Goal: Obtain resource: Download file/media

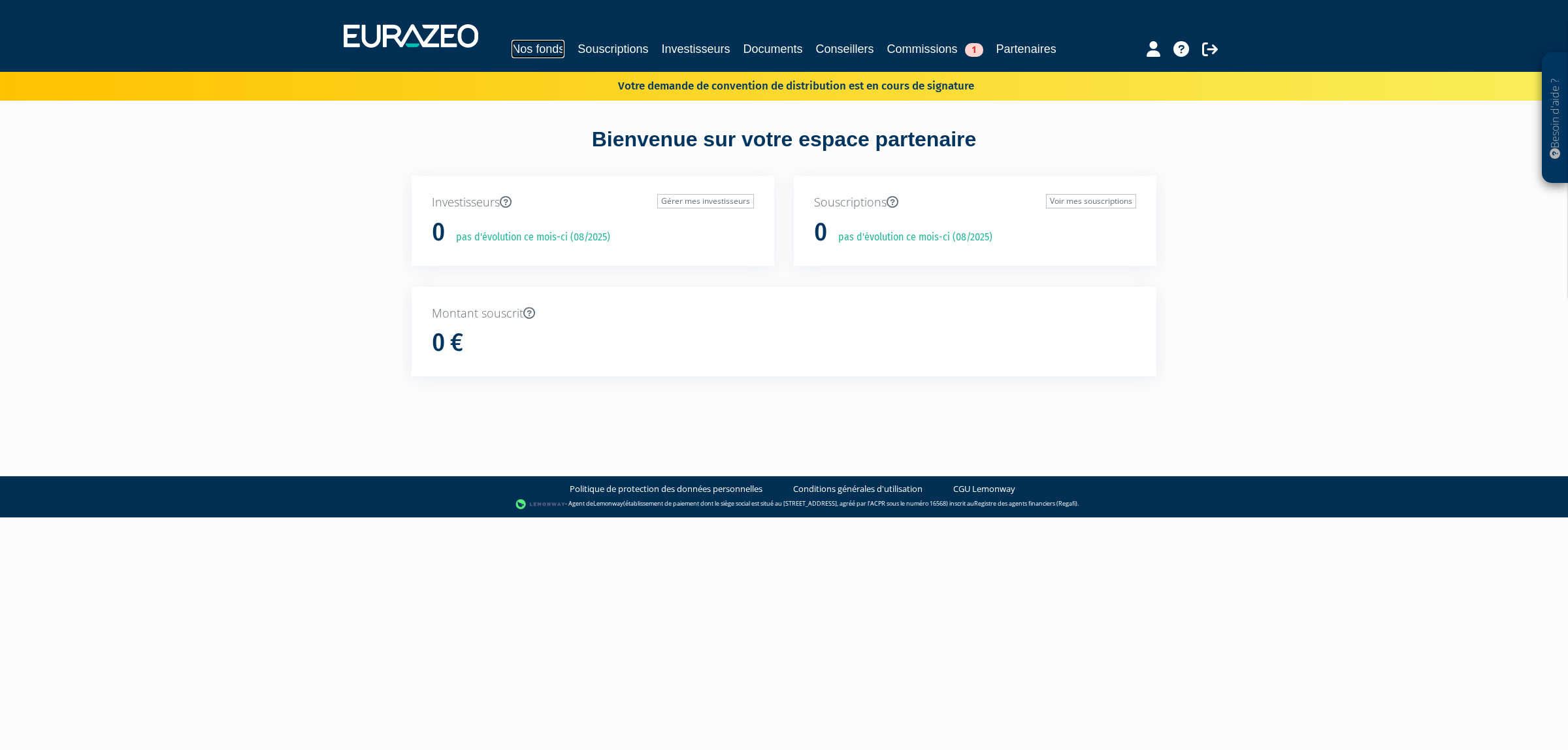
click at [562, 48] on link "Nos fonds" at bounding box center [538, 49] width 53 height 19
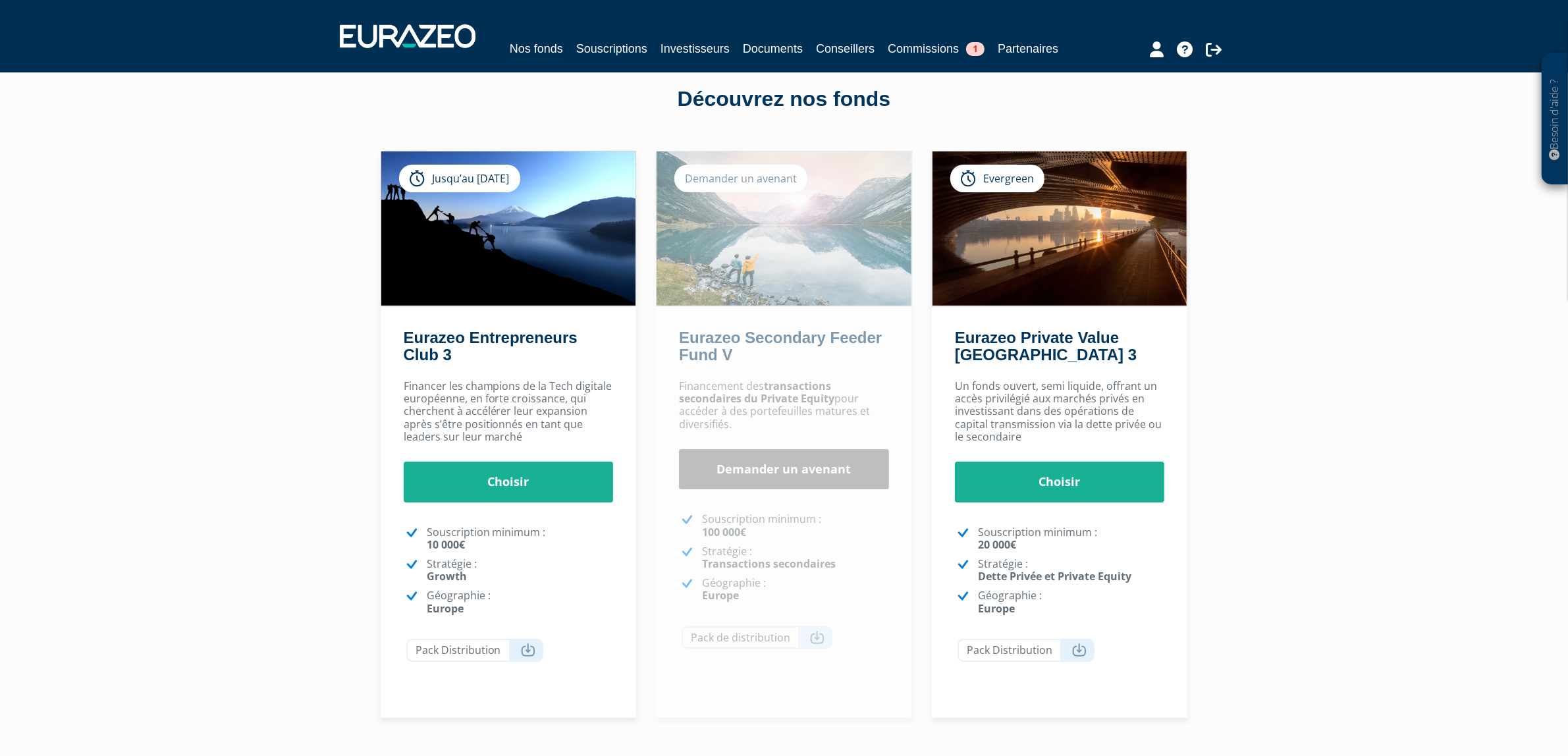
scroll to position [82, 0]
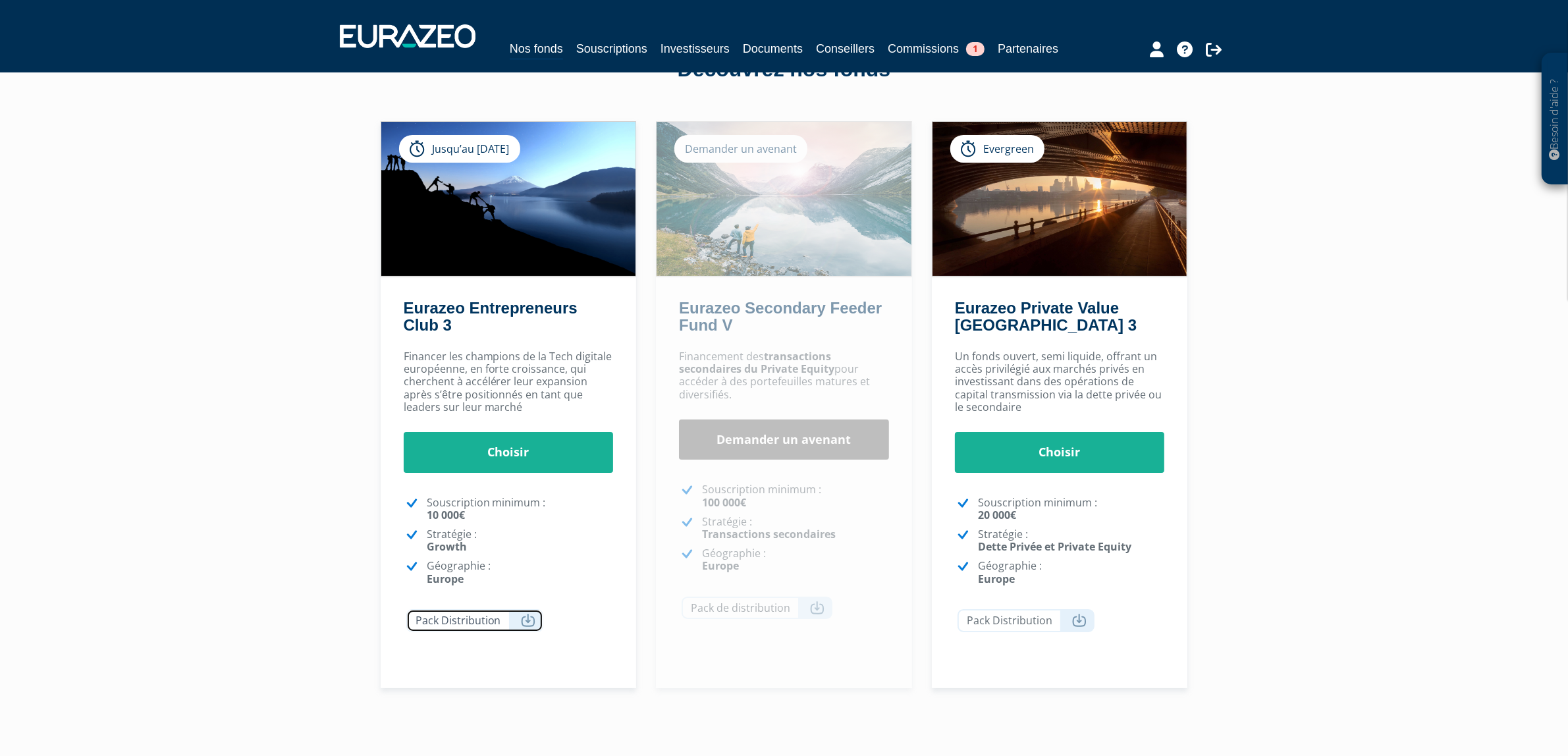
click at [528, 627] on icon at bounding box center [528, 620] width 15 height 13
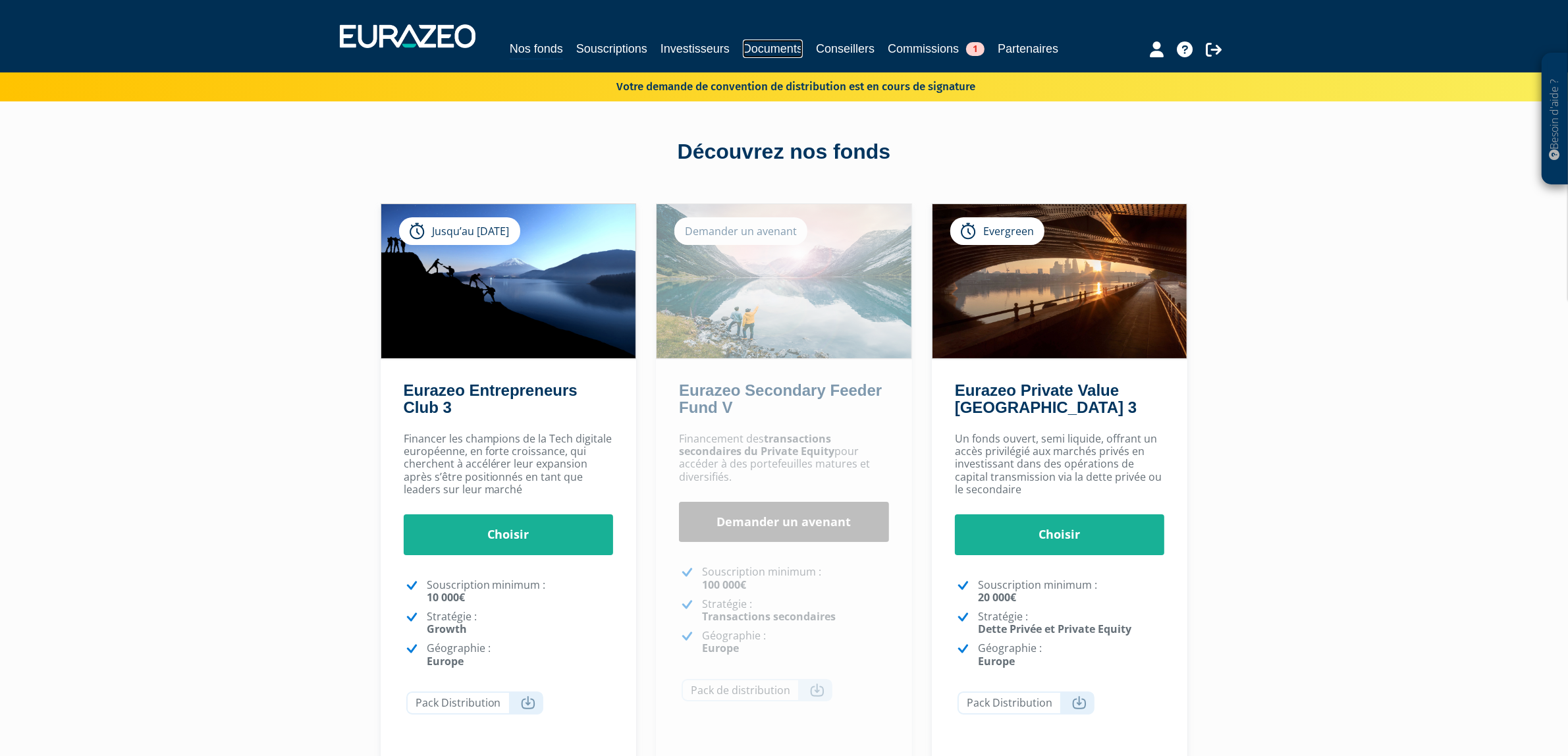
click at [803, 41] on link "Documents" at bounding box center [773, 49] width 60 height 19
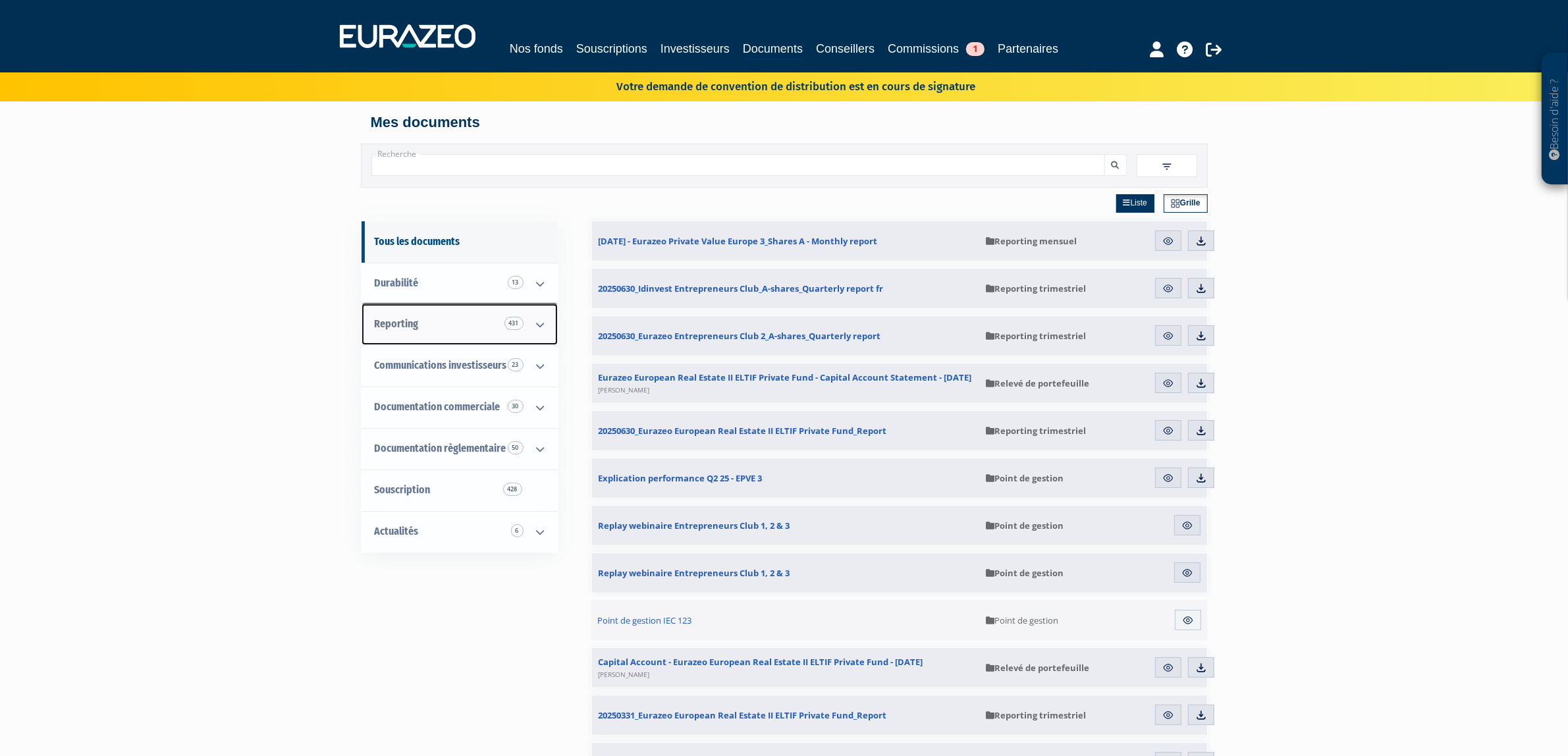
click at [488, 342] on link "Reporting 431" at bounding box center [460, 324] width 196 height 41
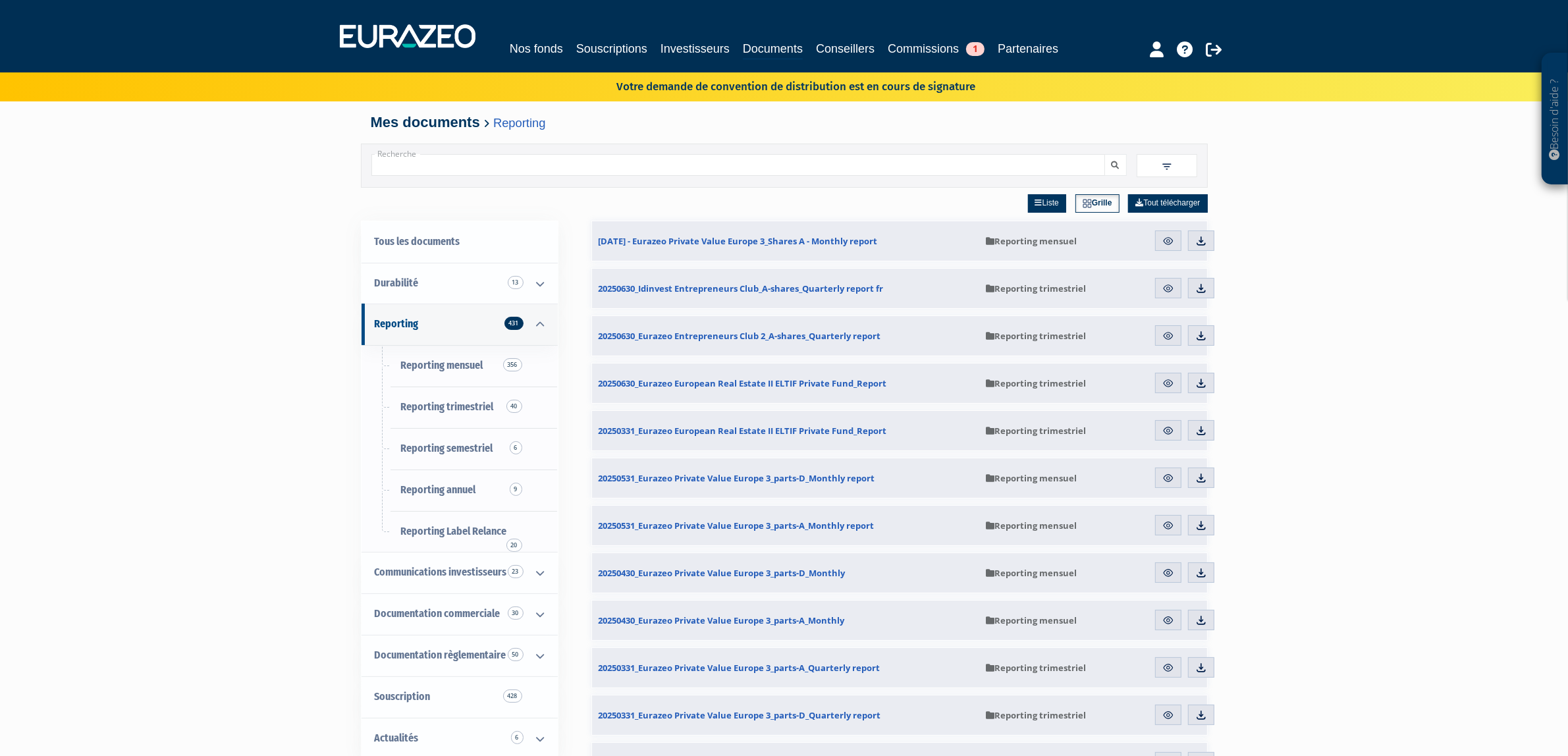
click at [926, 176] on input "Recherche" at bounding box center [738, 165] width 734 height 22
click at [1104, 154] on button "submit" at bounding box center [1116, 165] width 23 height 22
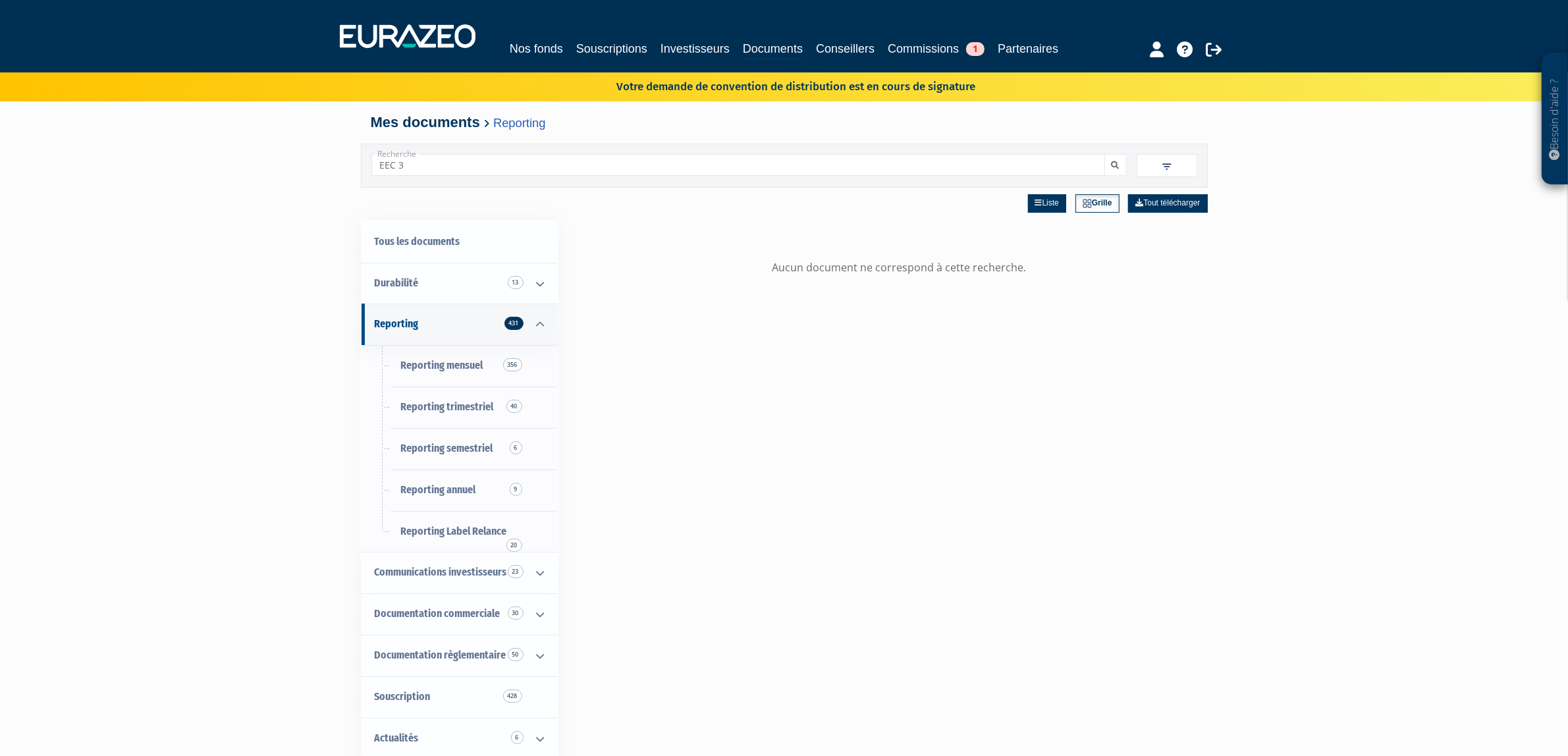
click at [926, 176] on input "EEC 3" at bounding box center [738, 165] width 734 height 22
type input "E"
click at [1104, 154] on button "submit" at bounding box center [1116, 165] width 23 height 22
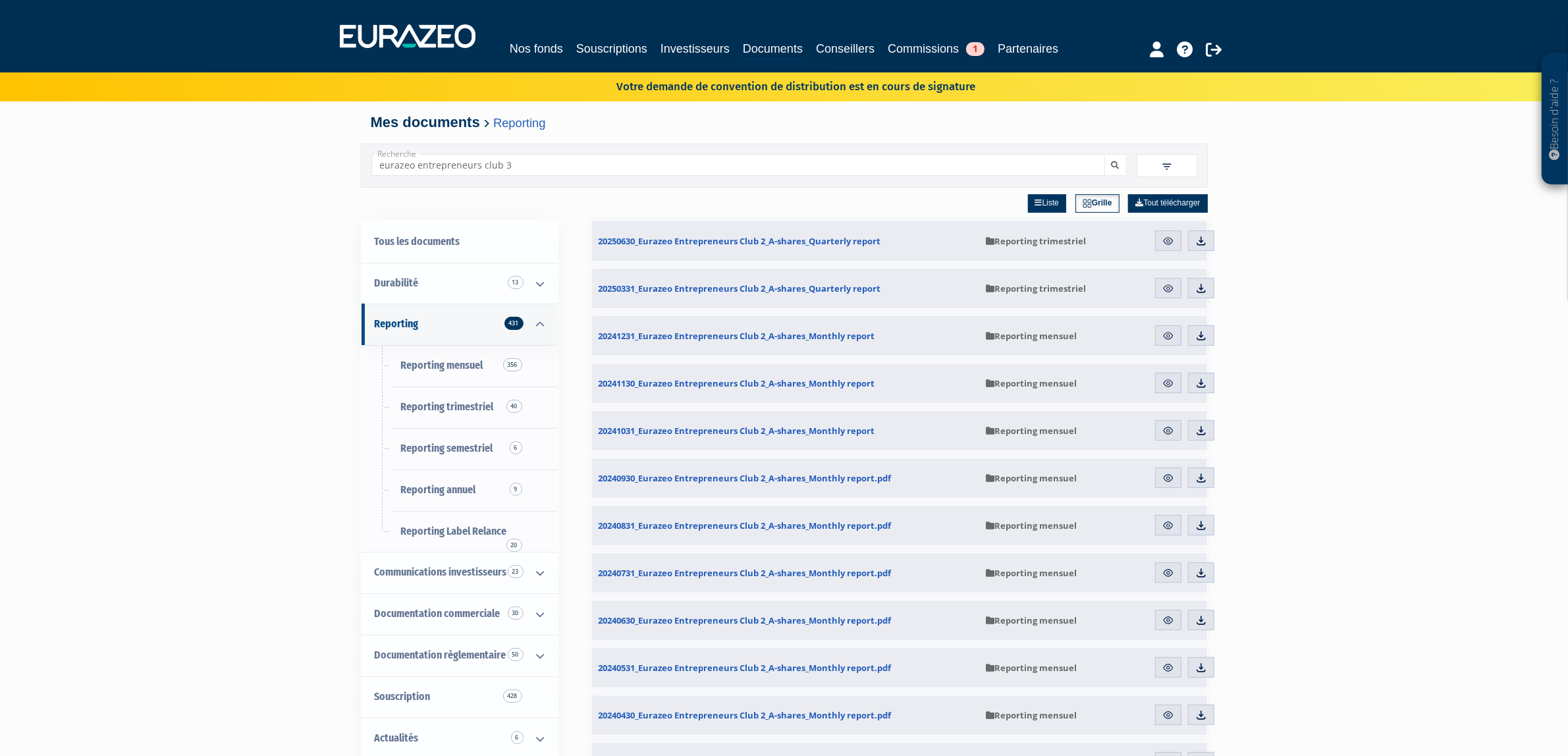
click at [1104, 154] on button "submit" at bounding box center [1116, 165] width 23 height 22
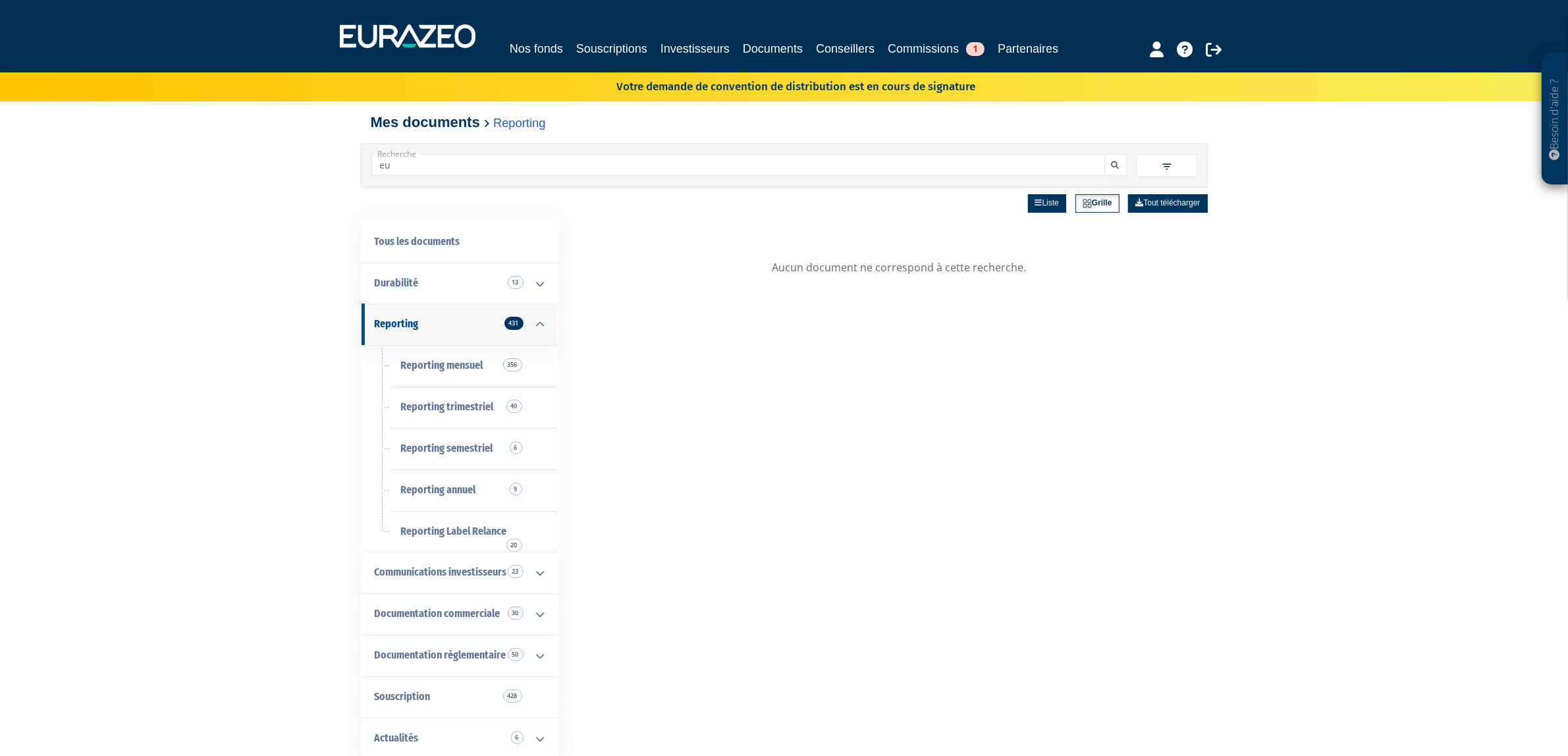
type input "e"
click at [1008, 319] on div "Liste Grille Tout télécharger Aucun document ne correspond à cette recherche." at bounding box center [900, 565] width 616 height 756
click at [1177, 175] on span at bounding box center [1166, 165] width 61 height 23
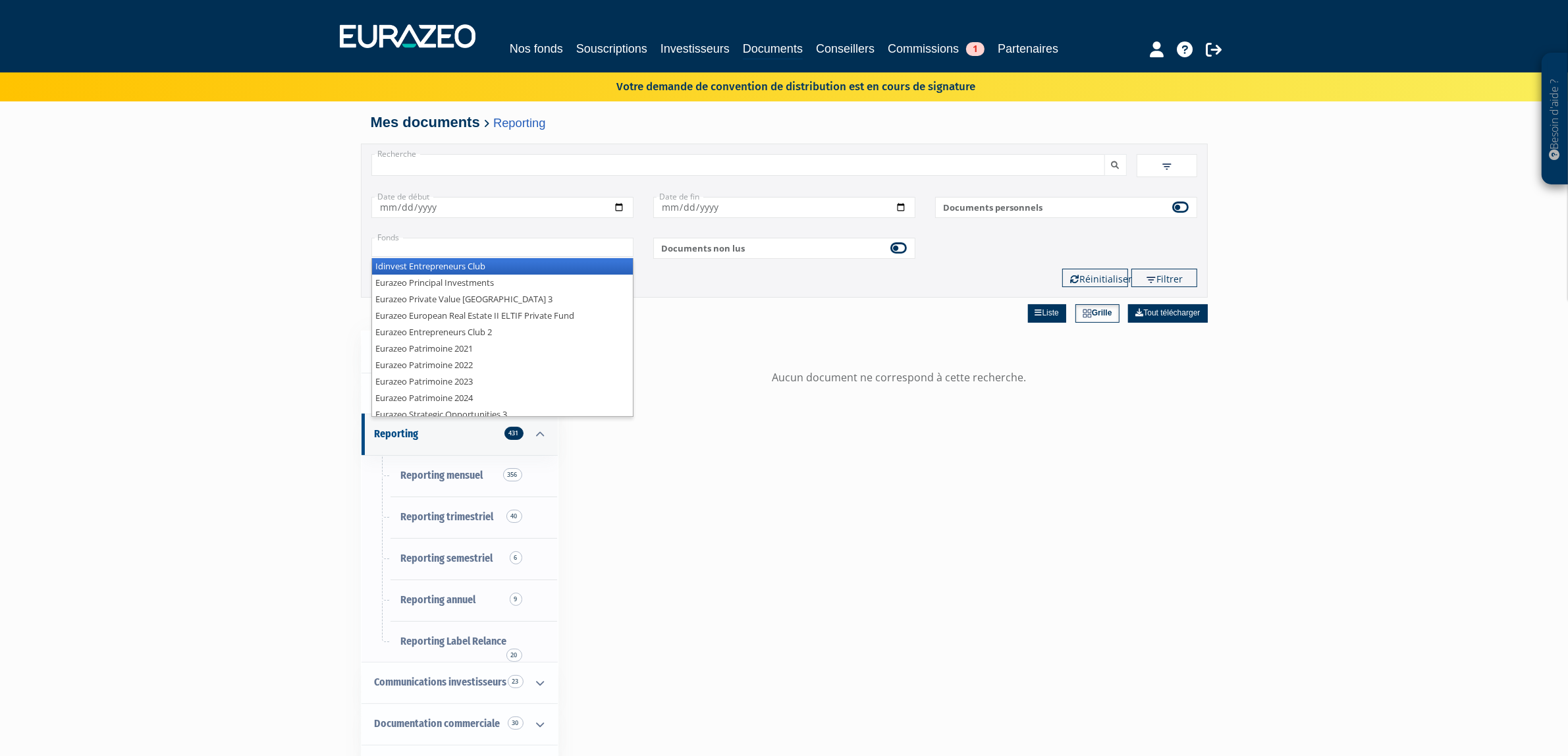
click at [604, 257] on input "text" at bounding box center [502, 247] width 262 height 19
